Goal: Find specific page/section: Find specific page/section

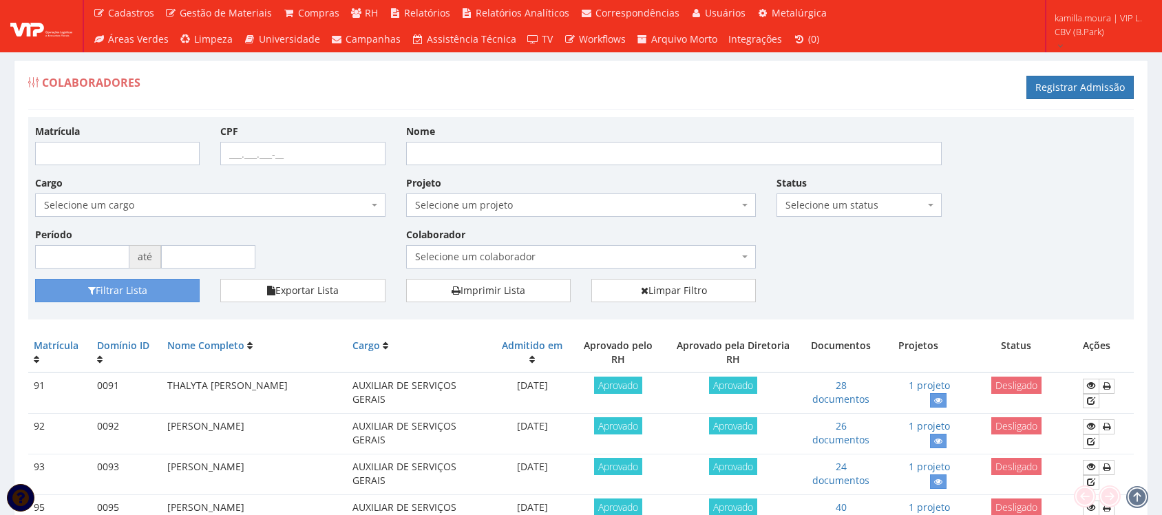
scroll to position [964, 0]
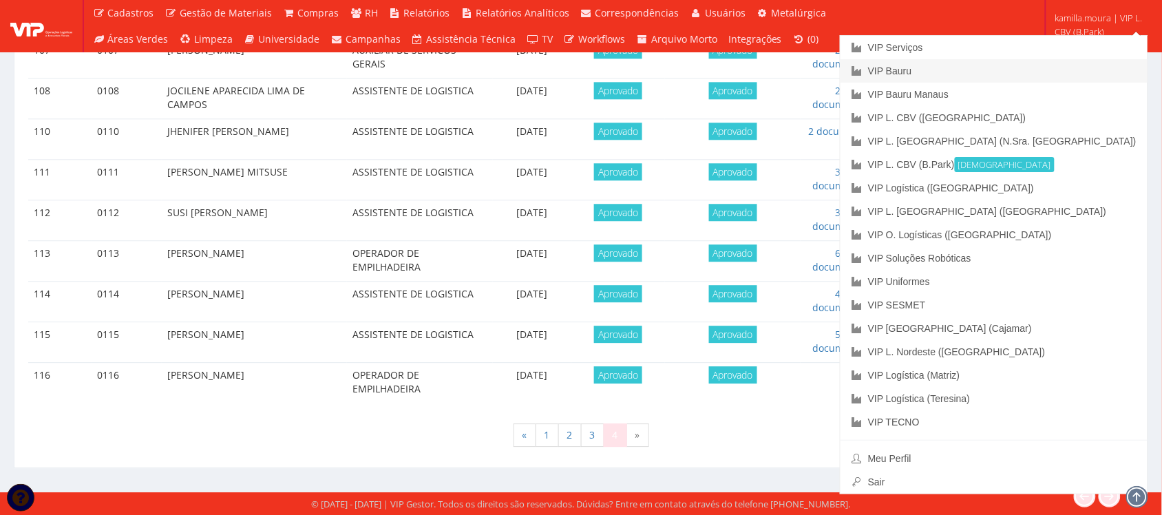
click at [1035, 71] on link "VIP Bauru" at bounding box center [993, 70] width 307 height 23
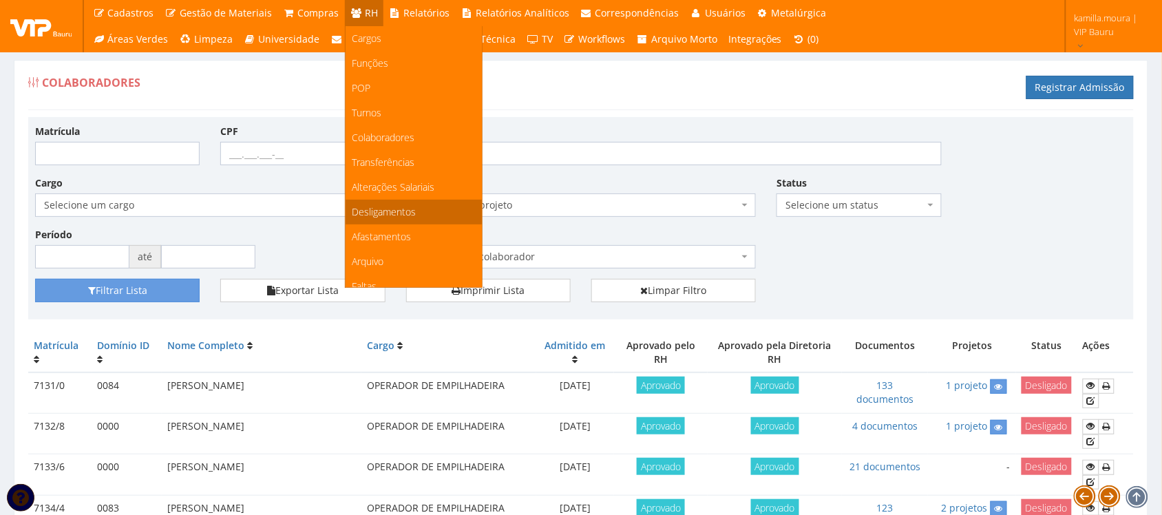
click at [385, 215] on span "Desligamentos" at bounding box center [384, 211] width 64 height 13
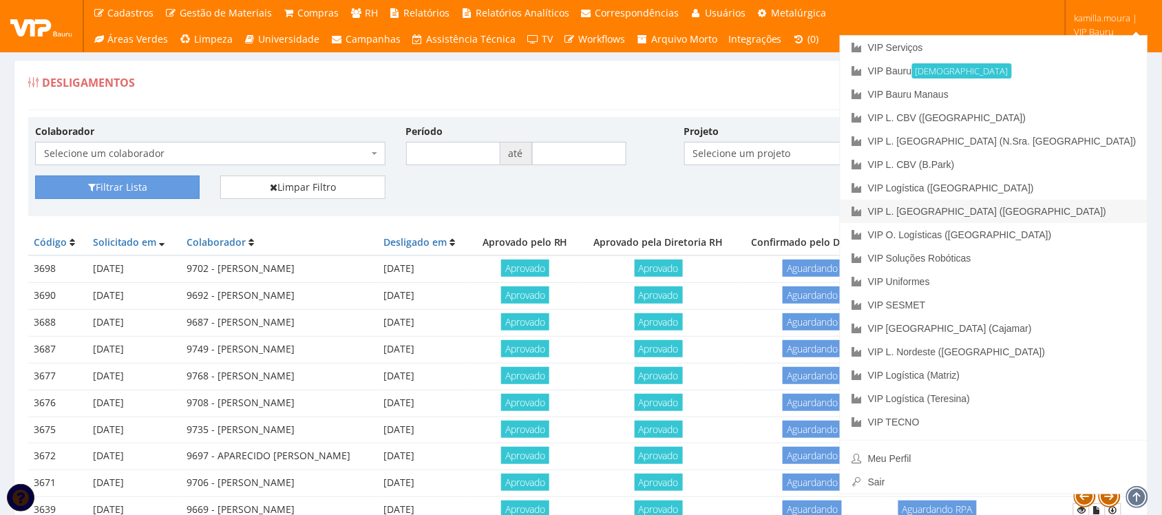
click at [1076, 209] on link "VIP L. [GEOGRAPHIC_DATA] ([GEOGRAPHIC_DATA])" at bounding box center [993, 211] width 307 height 23
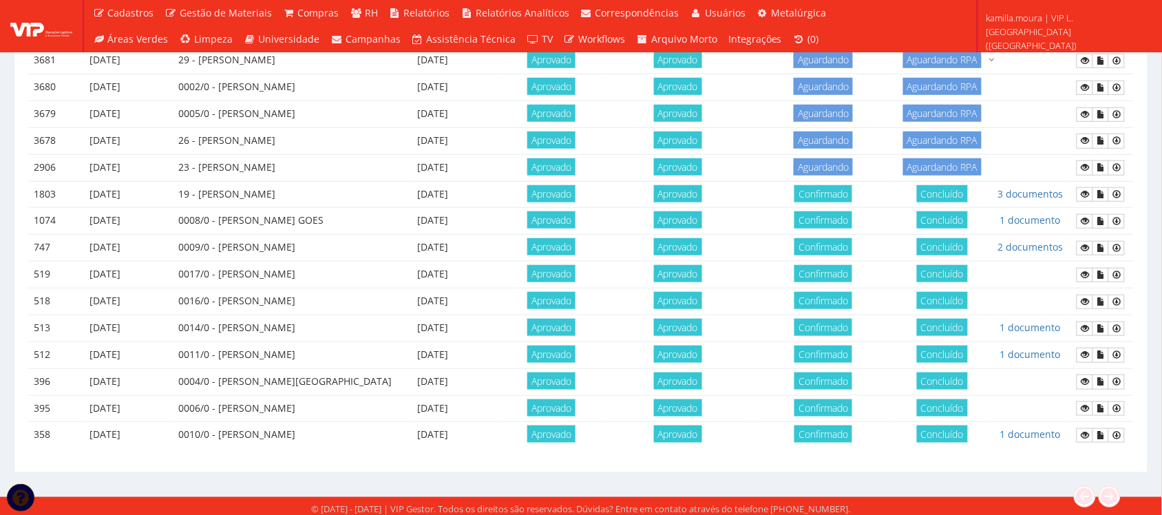
scroll to position [246, 0]
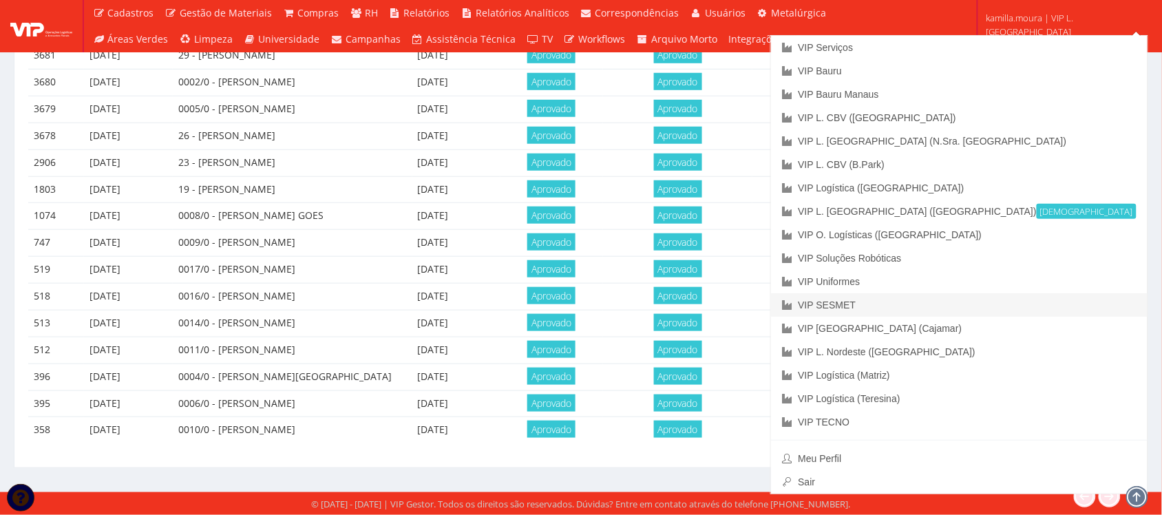
click at [1045, 298] on link "VIP SESMET" at bounding box center [959, 304] width 377 height 23
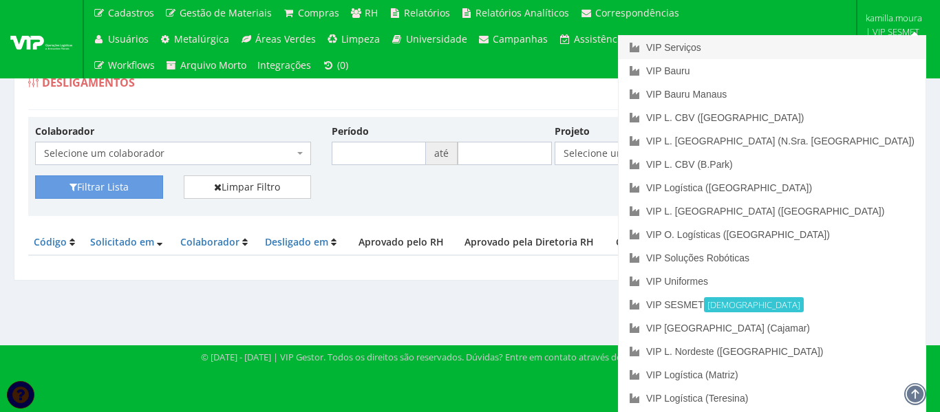
click at [820, 53] on link "VIP Serviços" at bounding box center [772, 47] width 307 height 23
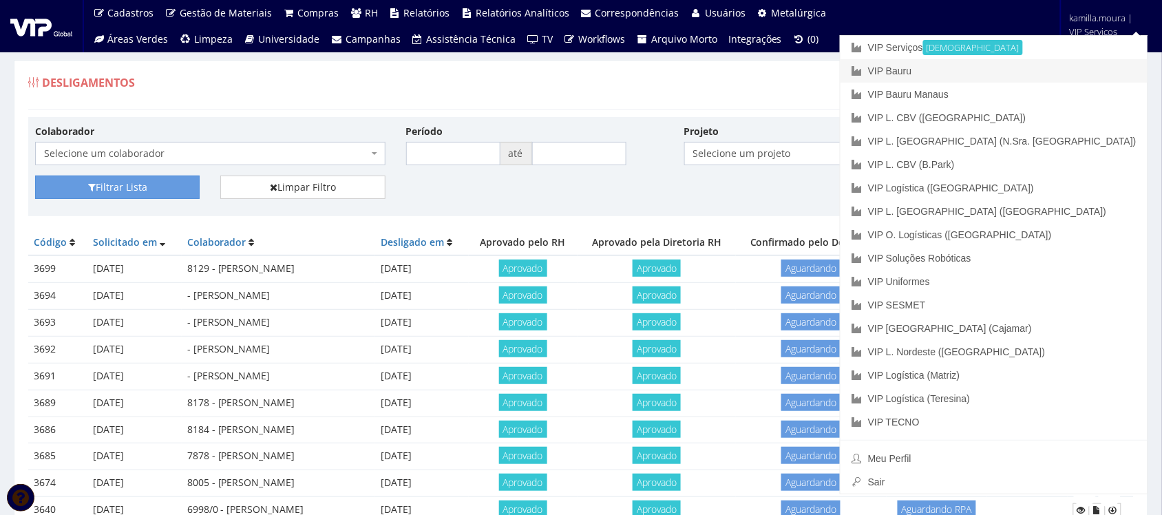
click at [1024, 71] on link "VIP Bauru" at bounding box center [993, 70] width 307 height 23
